Goal: Transaction & Acquisition: Purchase product/service

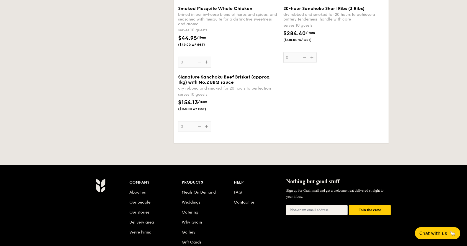
scroll to position [37, 0]
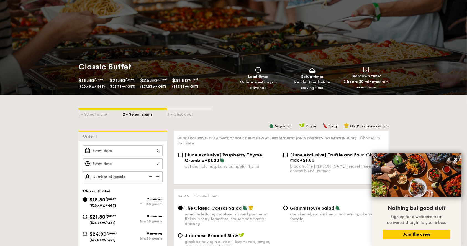
click at [106, 69] on h1 "Classic Buffet" at bounding box center [154, 67] width 153 height 10
drag, startPoint x: 47, startPoint y: 48, endPoint x: 67, endPoint y: 1, distance: 50.7
click at [47, 48] on div "Classic Buffet $18.80 /guest ($20.49 w/ GST) $21.80 /guest ($23.76 w/ GST) $24.…" at bounding box center [233, 43] width 467 height 104
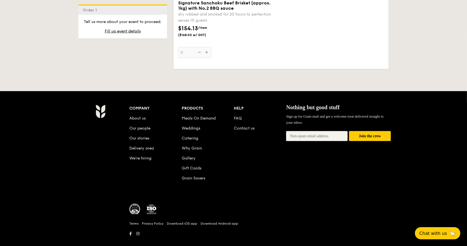
scroll to position [820, 0]
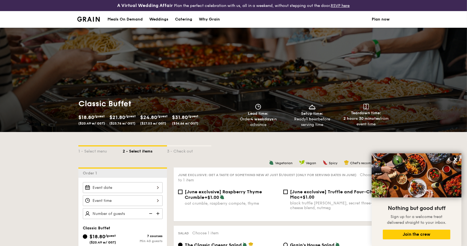
click at [88, 16] on li at bounding box center [90, 19] width 27 height 17
click at [87, 19] on img at bounding box center [88, 19] width 22 height 5
